Goal: Check status: Check status

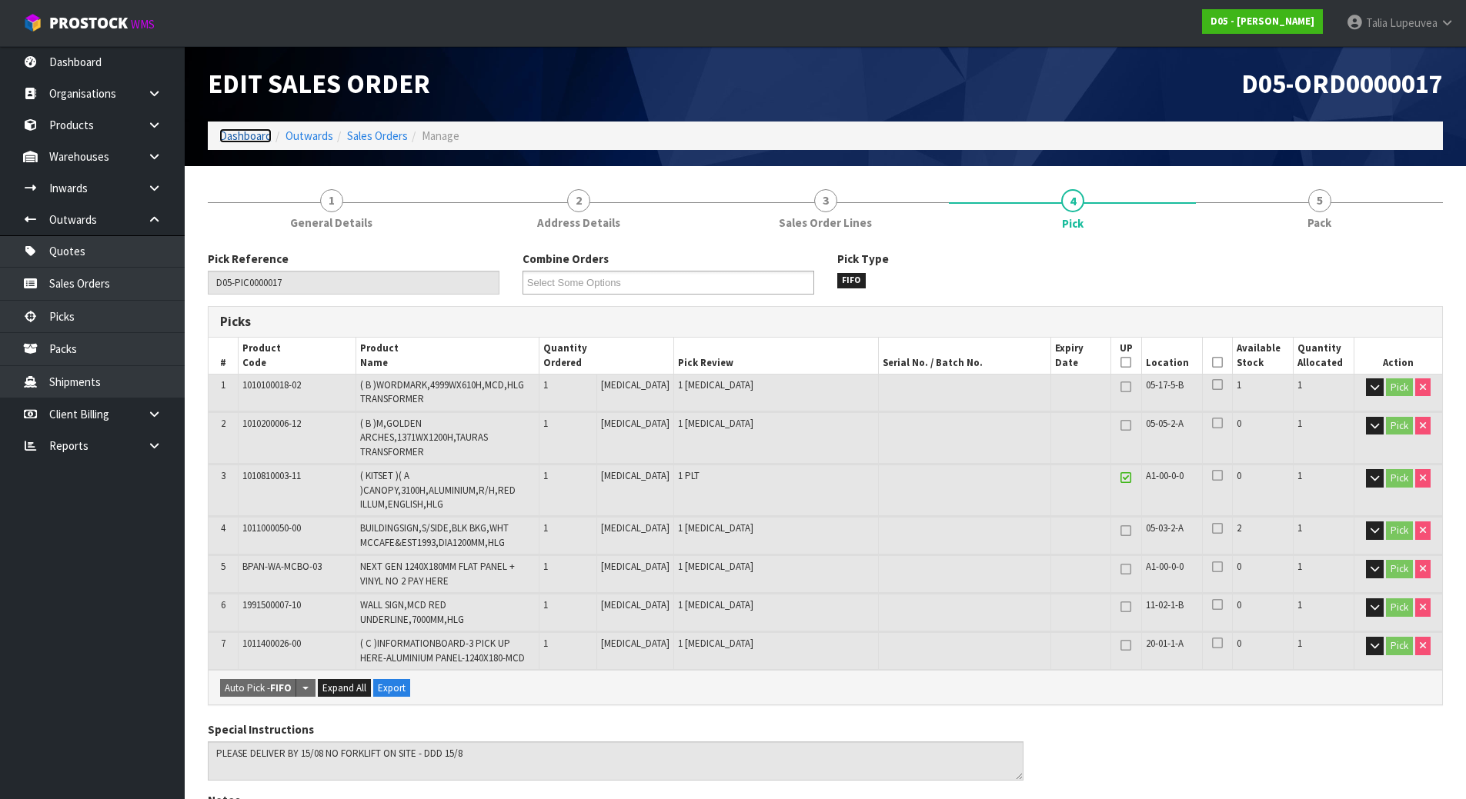
click at [232, 128] on link "Dashboard" at bounding box center [245, 135] width 52 height 15
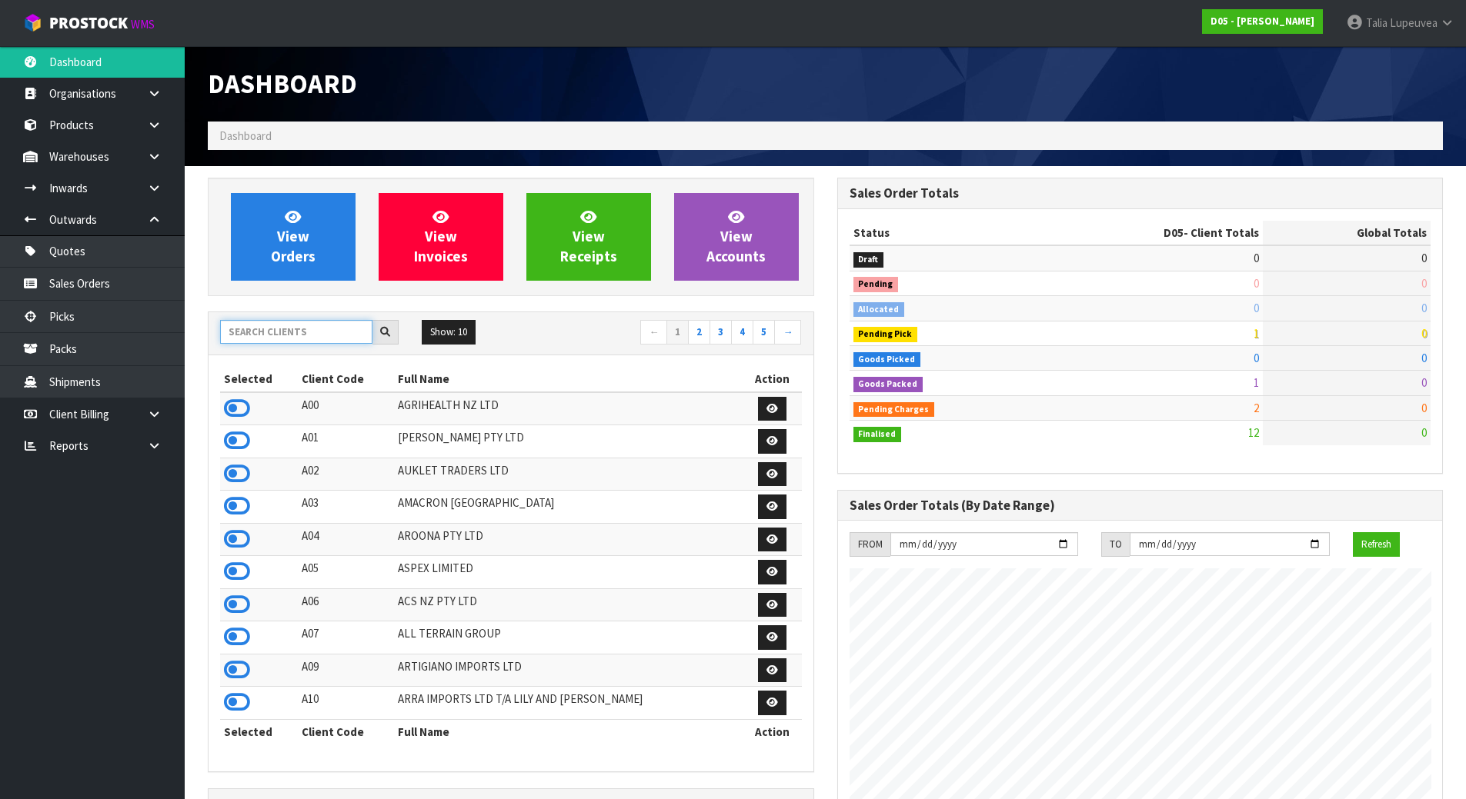
click at [244, 338] on input "text" at bounding box center [296, 332] width 152 height 24
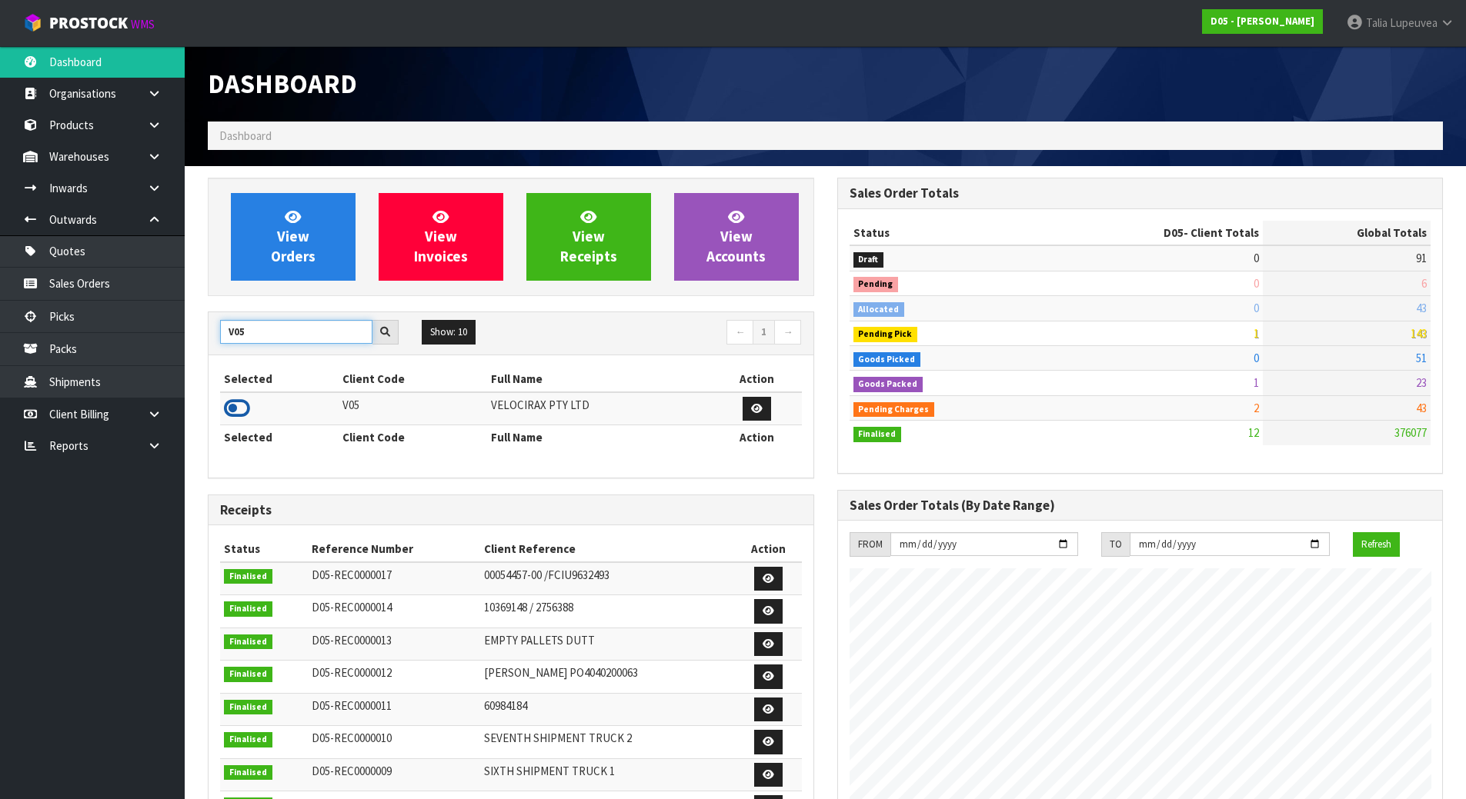
type input "V05"
drag, startPoint x: 241, startPoint y: 405, endPoint x: 273, endPoint y: 372, distance: 46.2
click at [241, 405] on icon at bounding box center [237, 408] width 26 height 23
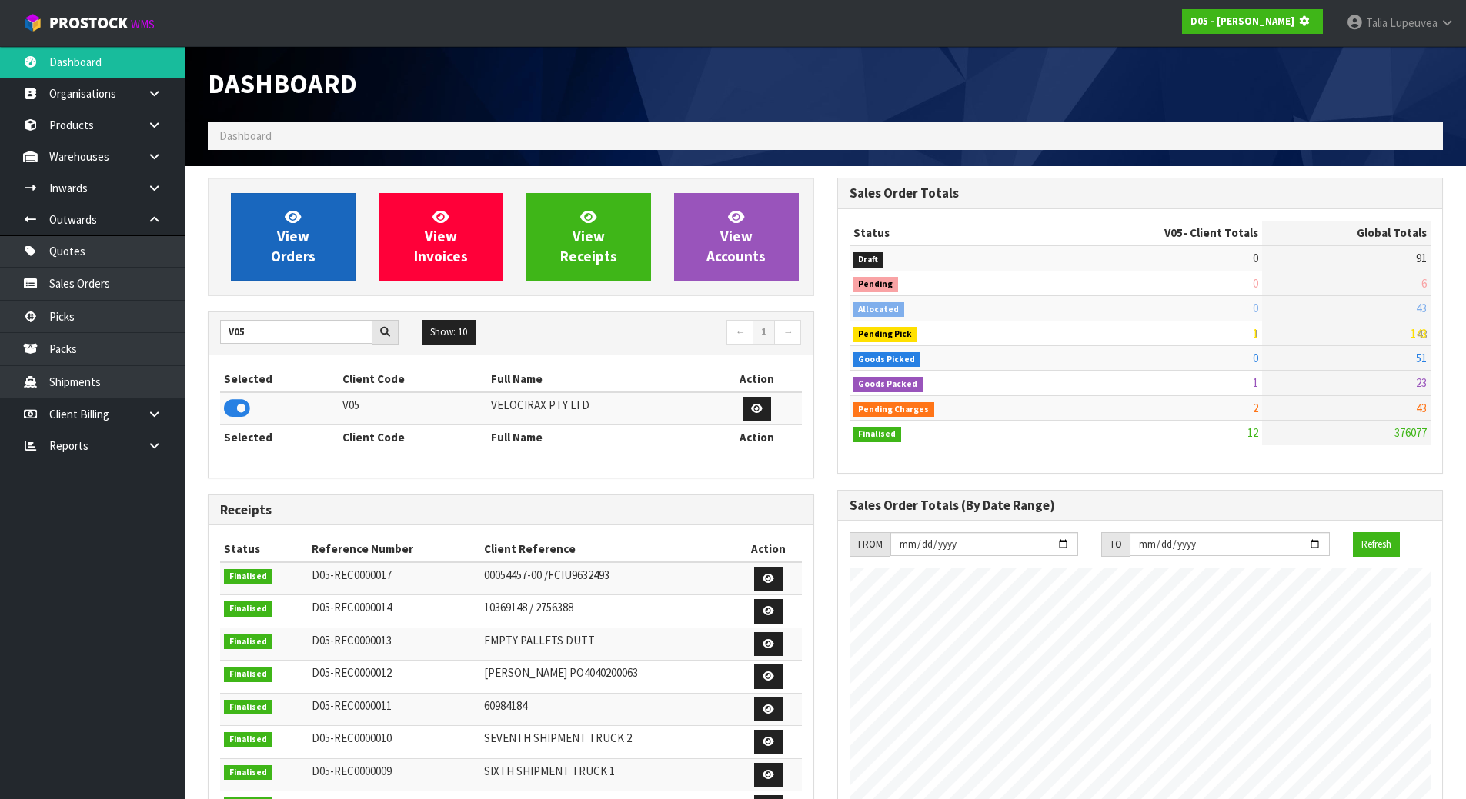
scroll to position [959, 629]
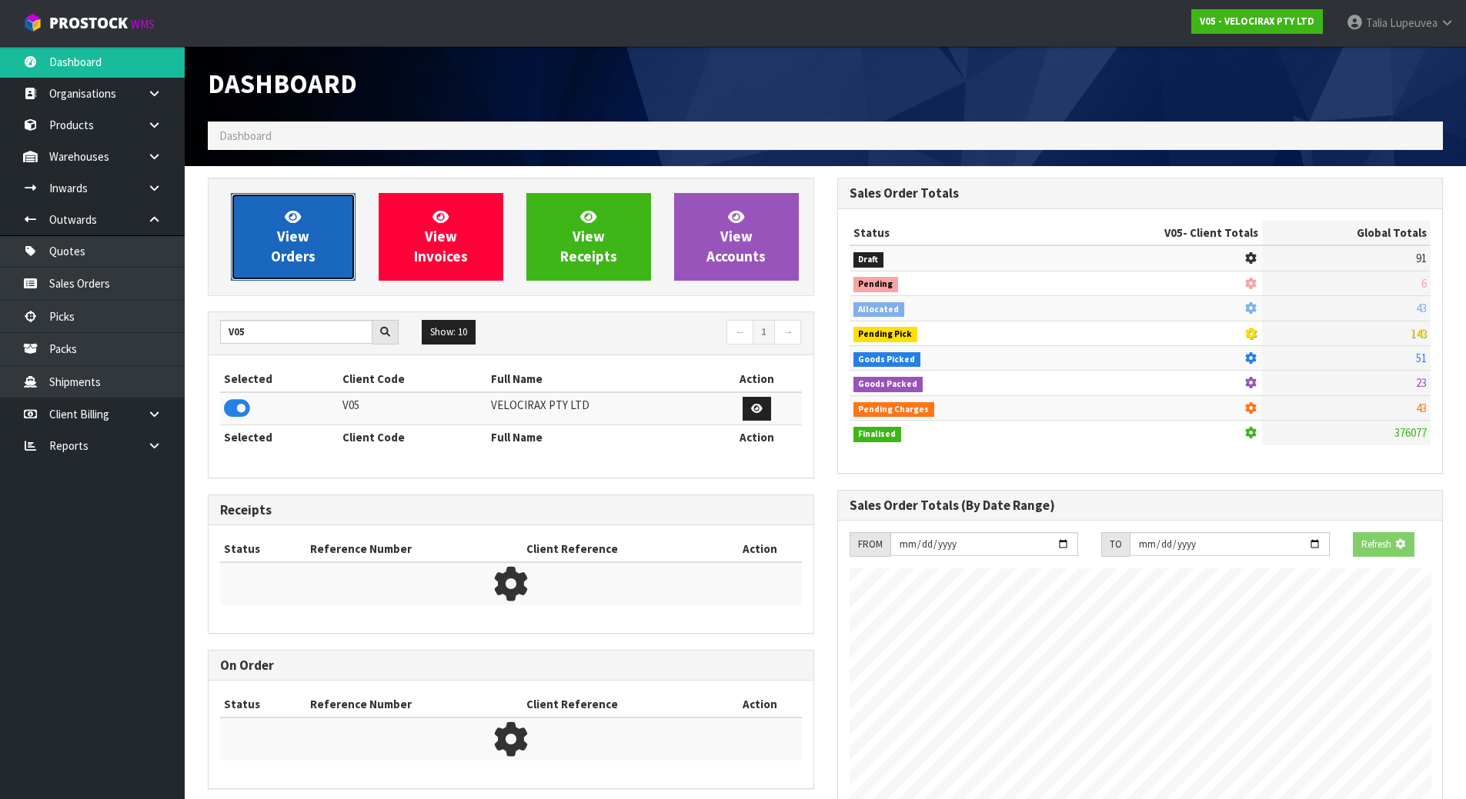
click at [322, 225] on link "View Orders" at bounding box center [293, 237] width 125 height 88
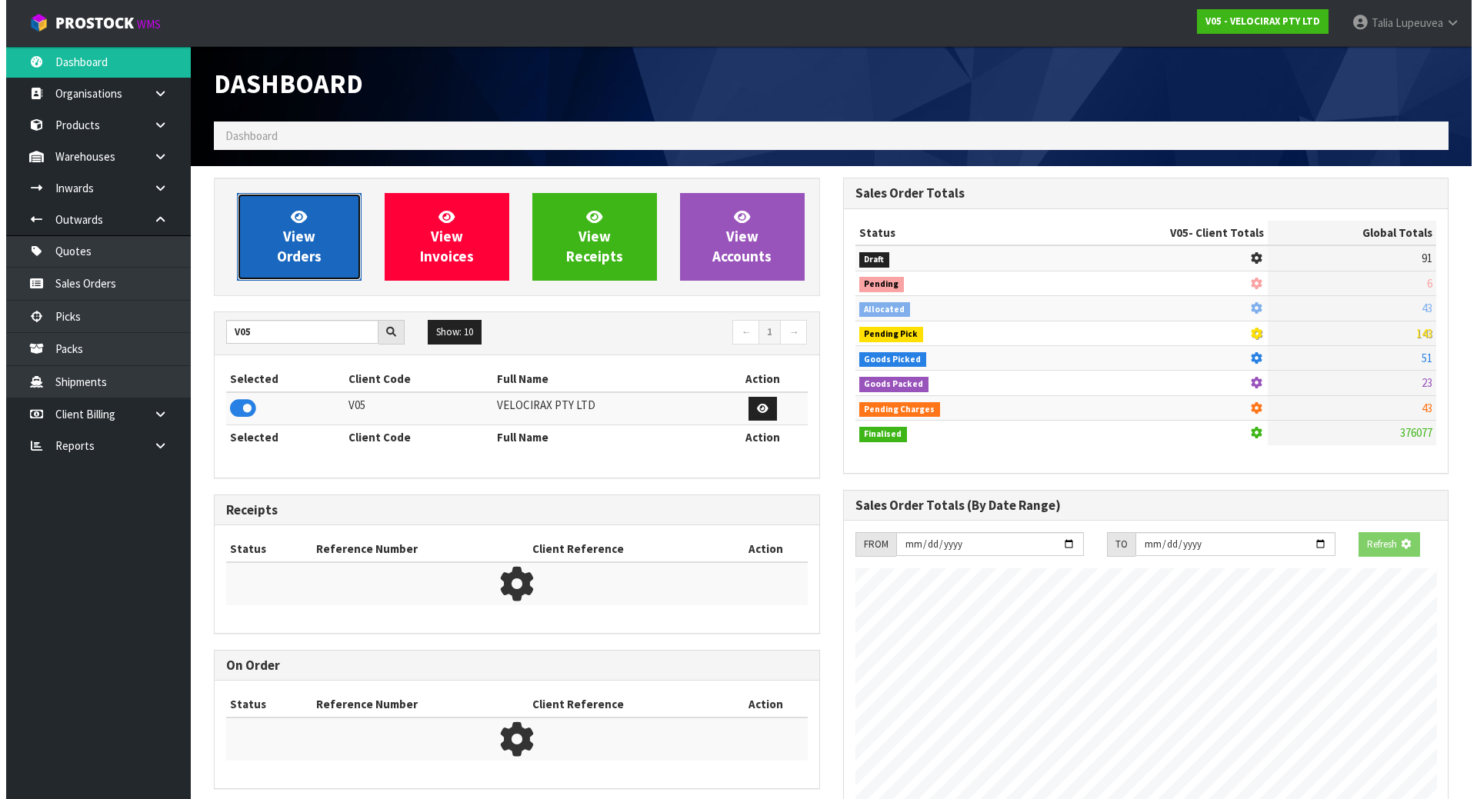
scroll to position [1199, 629]
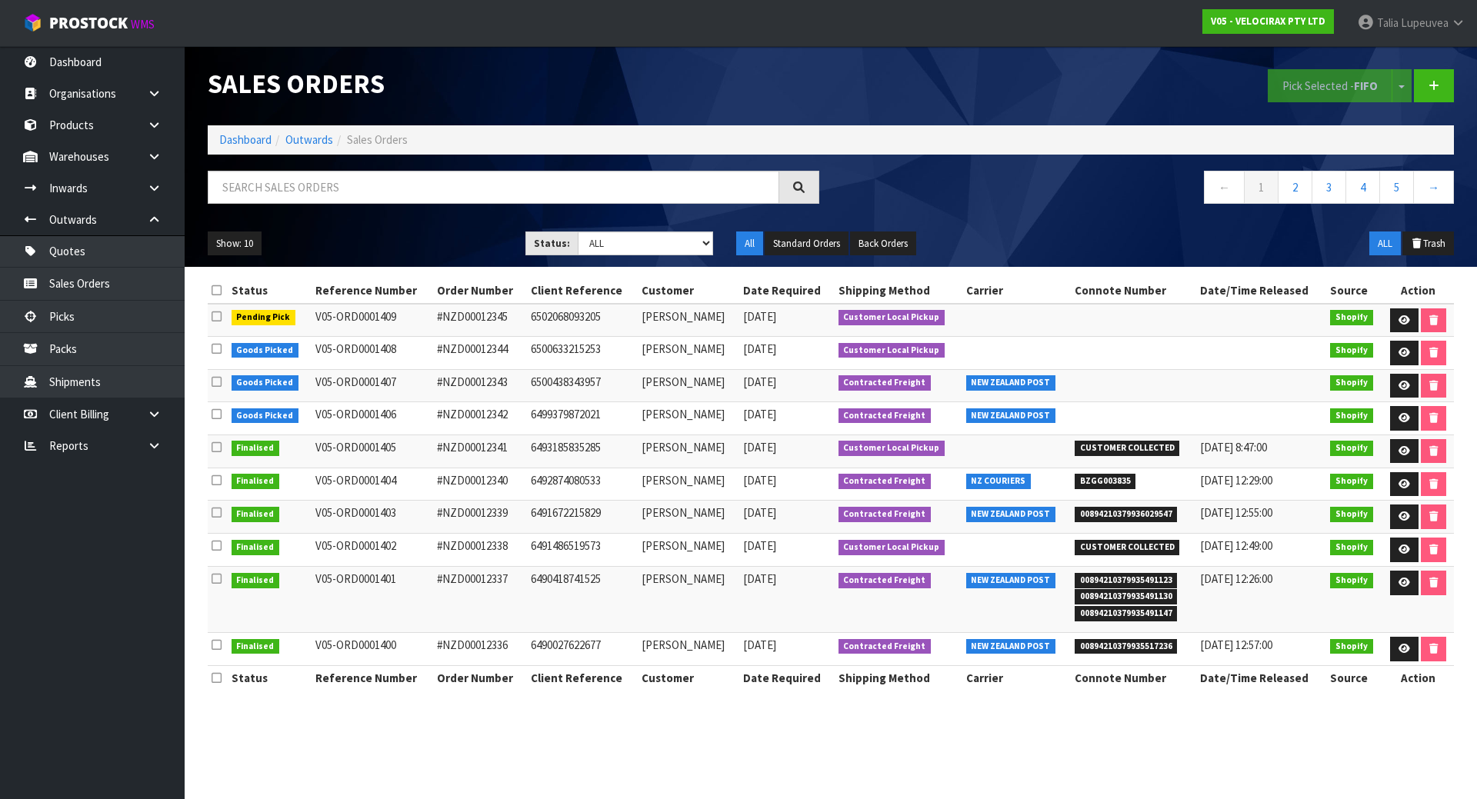
click at [493, 324] on td "#NZD00012345" at bounding box center [480, 320] width 94 height 33
click at [502, 349] on td "#NZD00012344" at bounding box center [480, 353] width 94 height 33
